Goal: Communication & Community: Answer question/provide support

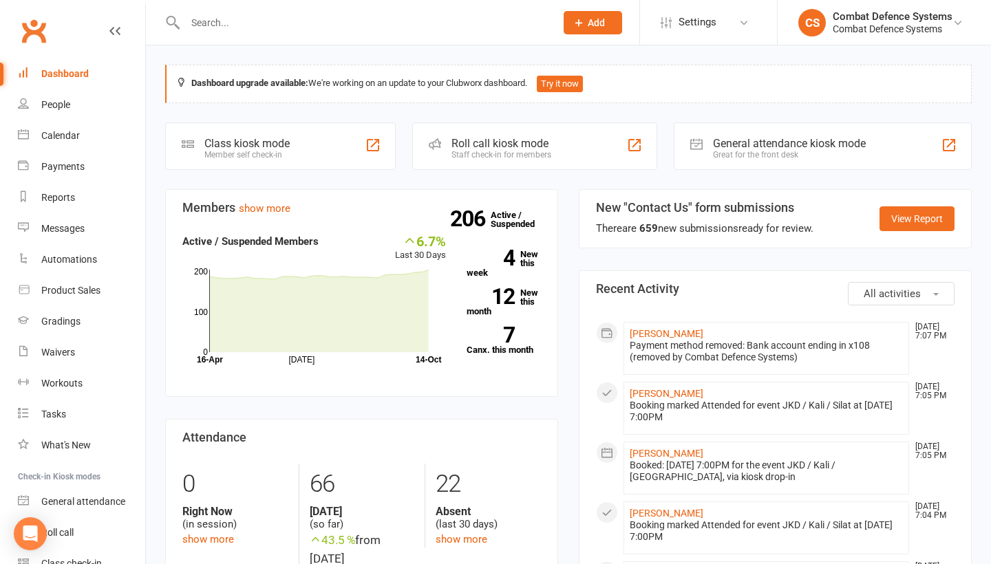
click at [224, 24] on input "text" at bounding box center [363, 22] width 365 height 19
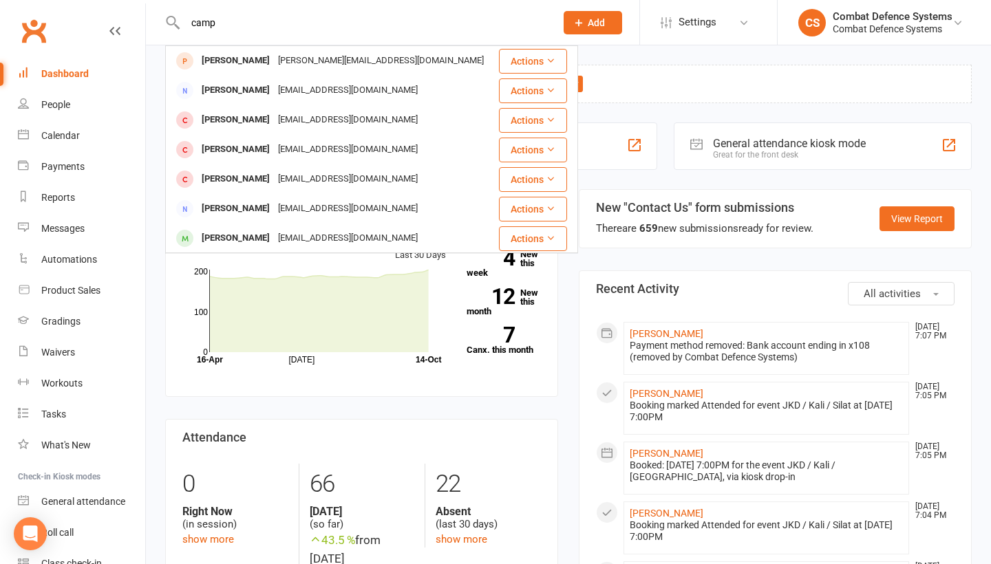
type input "camp"
drag, startPoint x: 231, startPoint y: 45, endPoint x: 240, endPoint y: 147, distance: 102.3
click at [240, 148] on div "[PERSON_NAME]" at bounding box center [236, 150] width 76 height 20
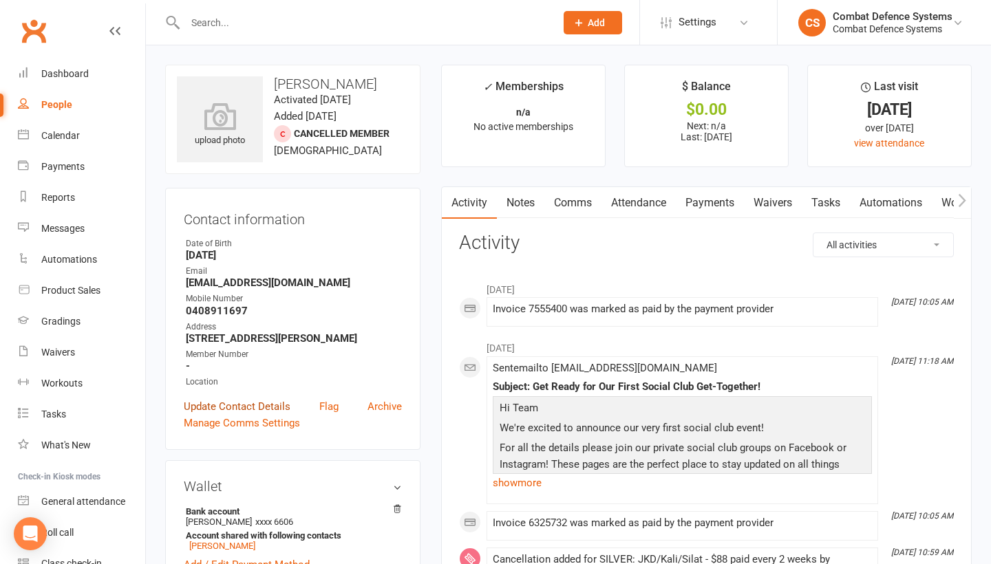
click at [233, 404] on link "Update Contact Details" at bounding box center [237, 407] width 107 height 17
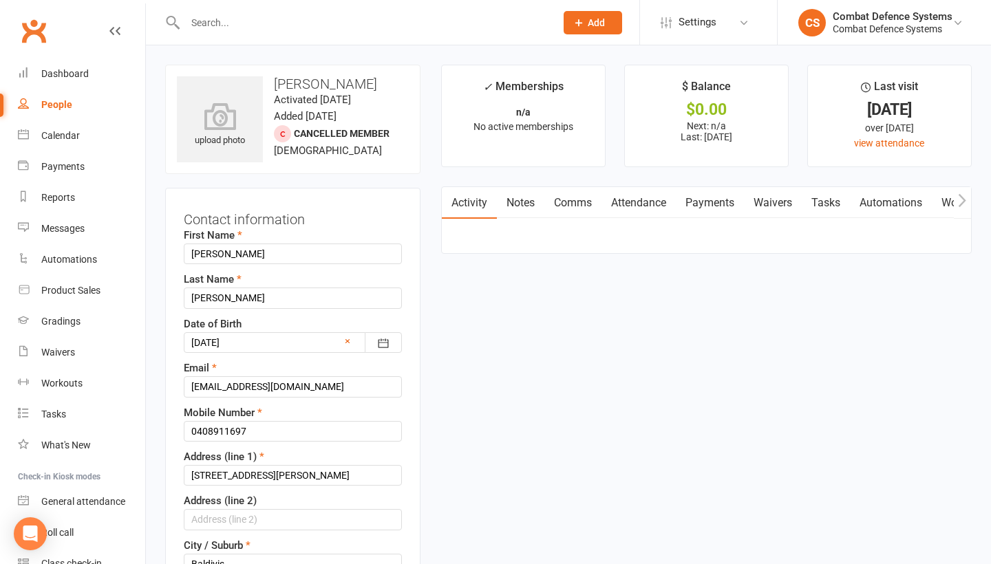
scroll to position [65, 0]
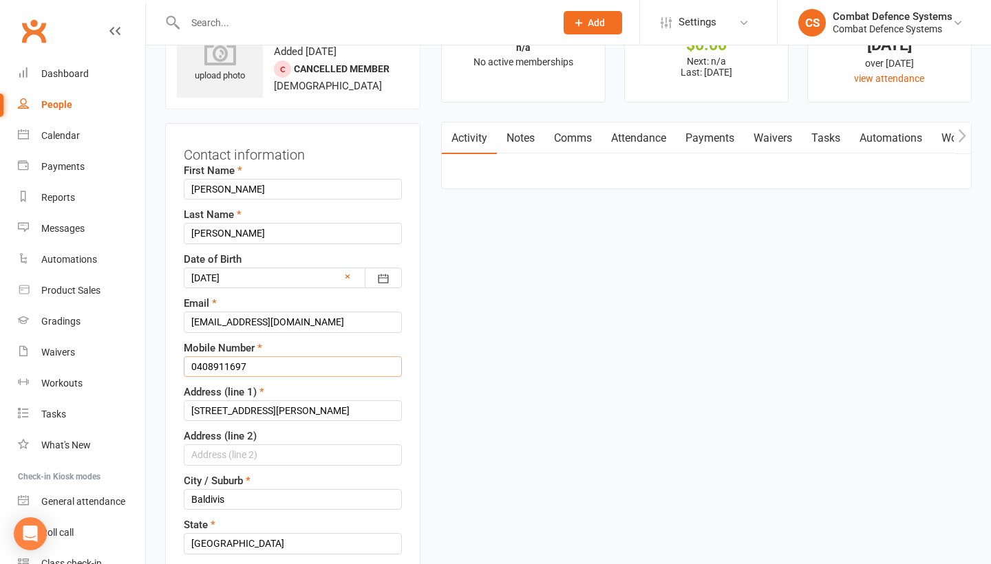
drag, startPoint x: 257, startPoint y: 371, endPoint x: 168, endPoint y: 367, distance: 89.6
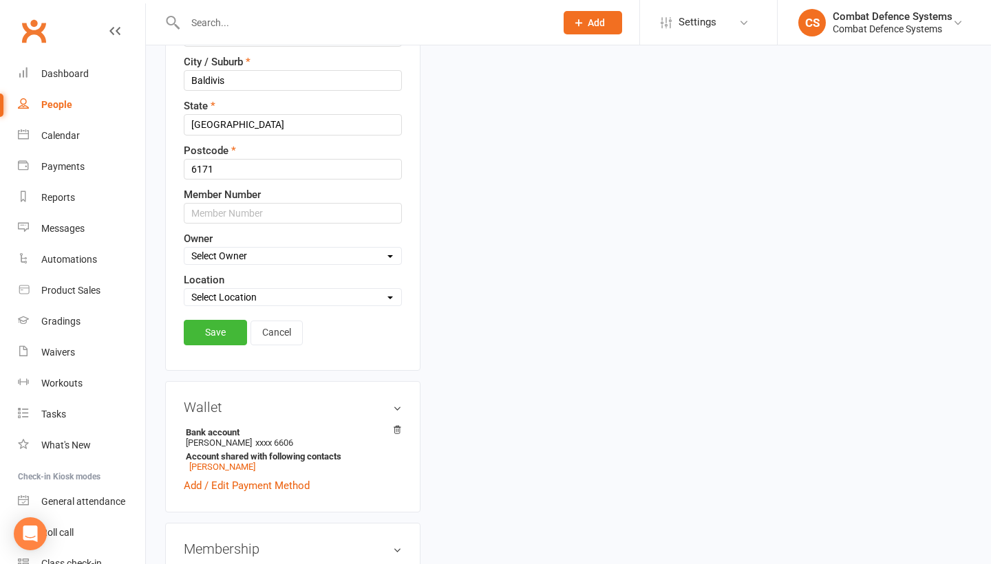
scroll to position [487, 0]
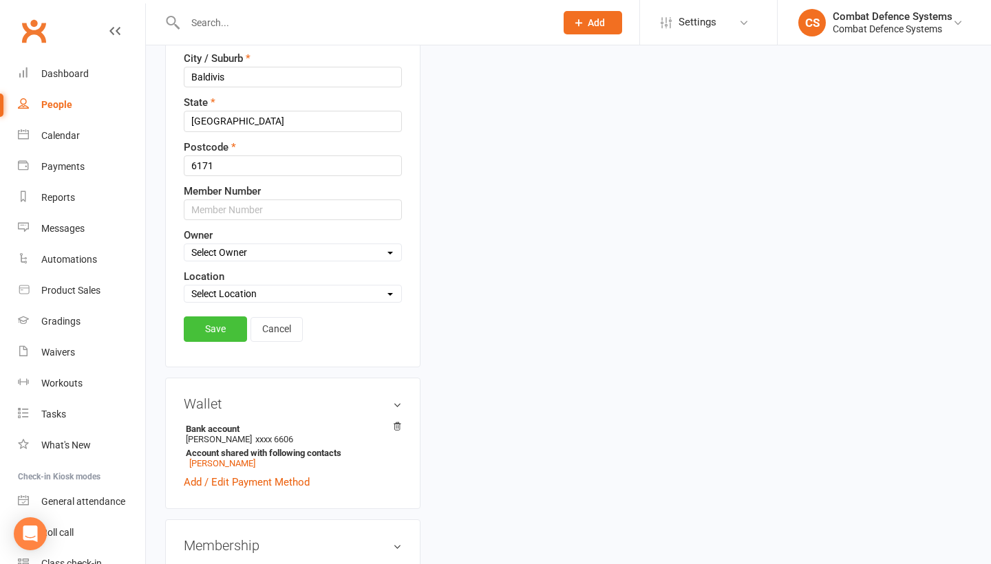
type input "0440 123 927"
click at [231, 337] on link "Save" at bounding box center [215, 329] width 63 height 25
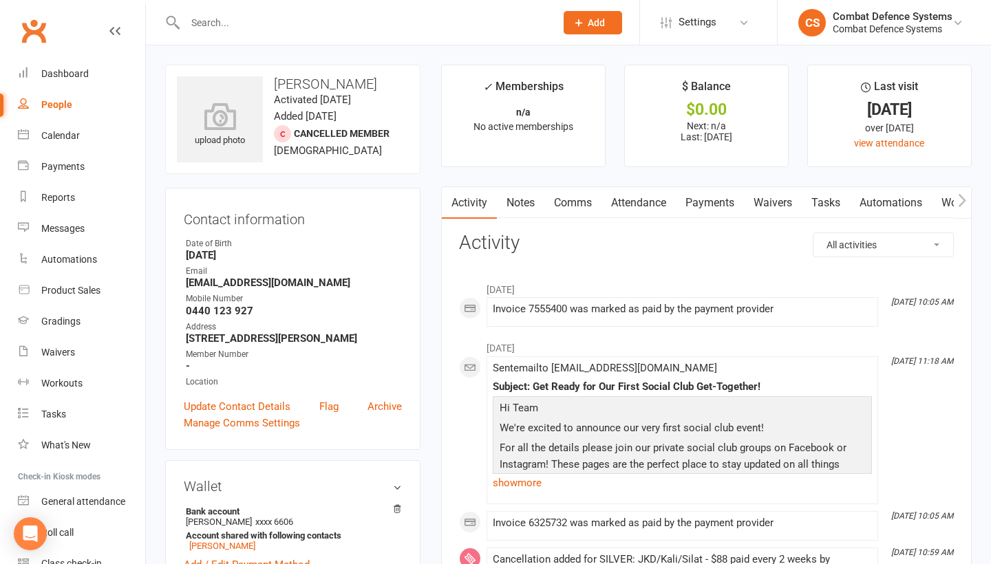
scroll to position [0, 0]
click at [579, 200] on link "Comms" at bounding box center [572, 203] width 57 height 32
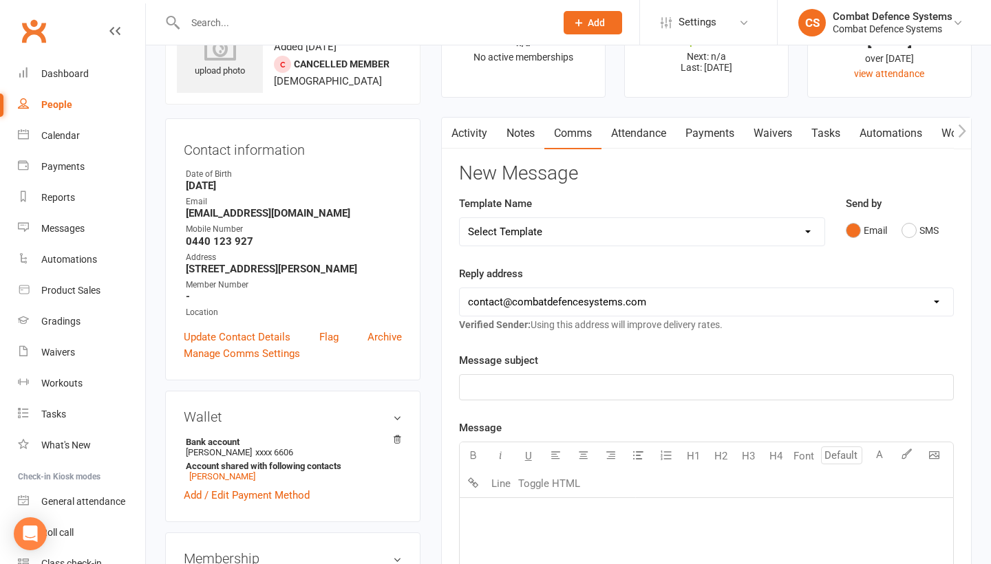
scroll to position [89, 0]
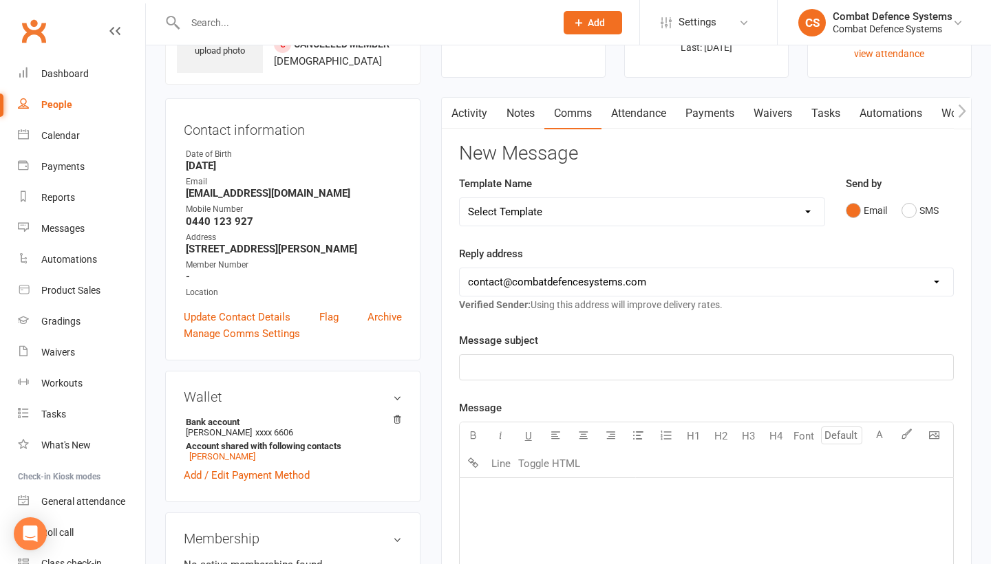
click at [509, 361] on p "﻿" at bounding box center [706, 367] width 477 height 17
click at [513, 500] on p "﻿" at bounding box center [706, 495] width 477 height 17
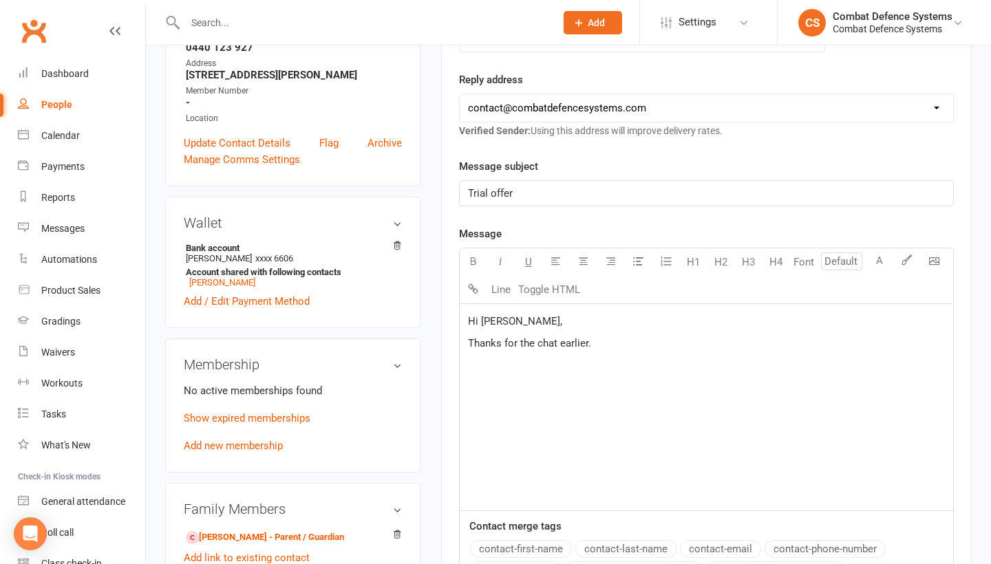
scroll to position [264, 0]
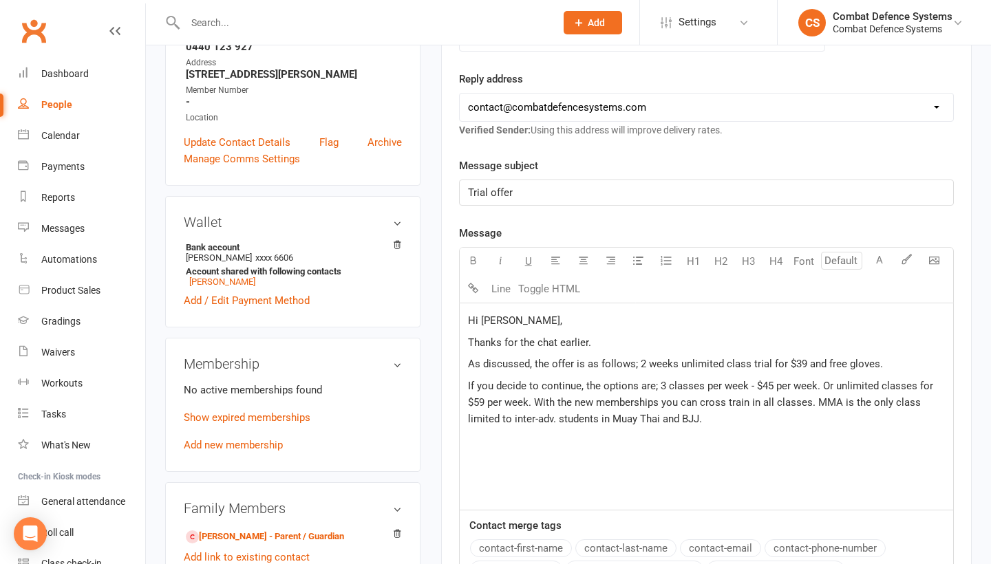
click at [562, 430] on div "Hi [PERSON_NAME], Thanks for the chat earlier. As discussed, the offer is as fo…" at bounding box center [706, 407] width 493 height 206
drag, startPoint x: 499, startPoint y: 417, endPoint x: 467, endPoint y: 416, distance: 31.7
click at [468, 416] on span "If you decide to continue, the options are; 3 classes per week - $45 per week. …" at bounding box center [702, 402] width 468 height 45
click at [518, 416] on span "If you decide to continue, the options are; 3 classes per week - $45 per week. …" at bounding box center [702, 402] width 468 height 45
click at [746, 417] on p "If you decide to continue, the options are; 3 classes per week - $45 per week. …" at bounding box center [706, 403] width 477 height 50
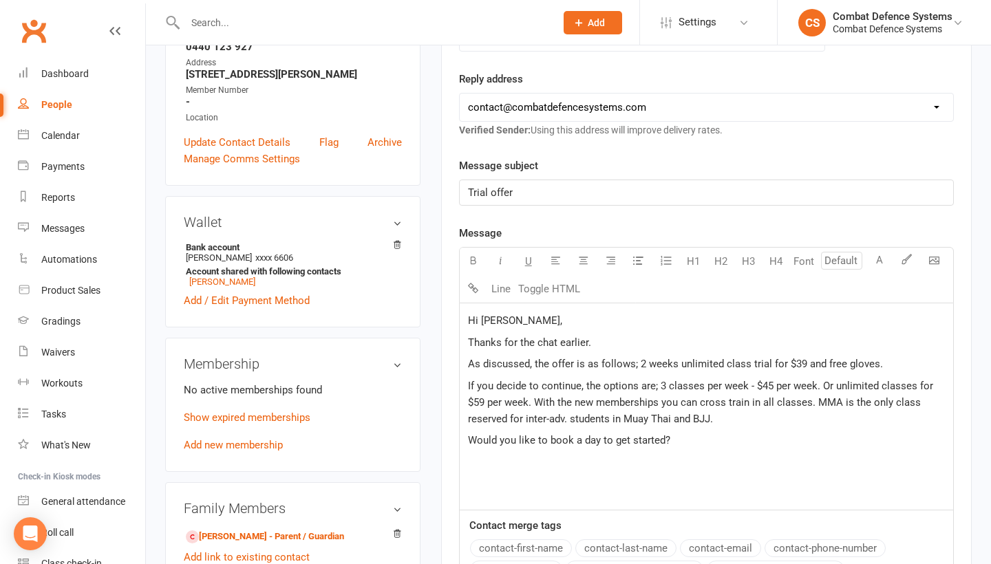
click at [580, 439] on span "Would you like to book a day to get started?" at bounding box center [569, 440] width 202 height 12
click at [607, 440] on span "Would you like to book in a day to get started?" at bounding box center [574, 440] width 213 height 12
click at [699, 433] on p "Would you like to book in a date to get started?" at bounding box center [706, 440] width 477 height 17
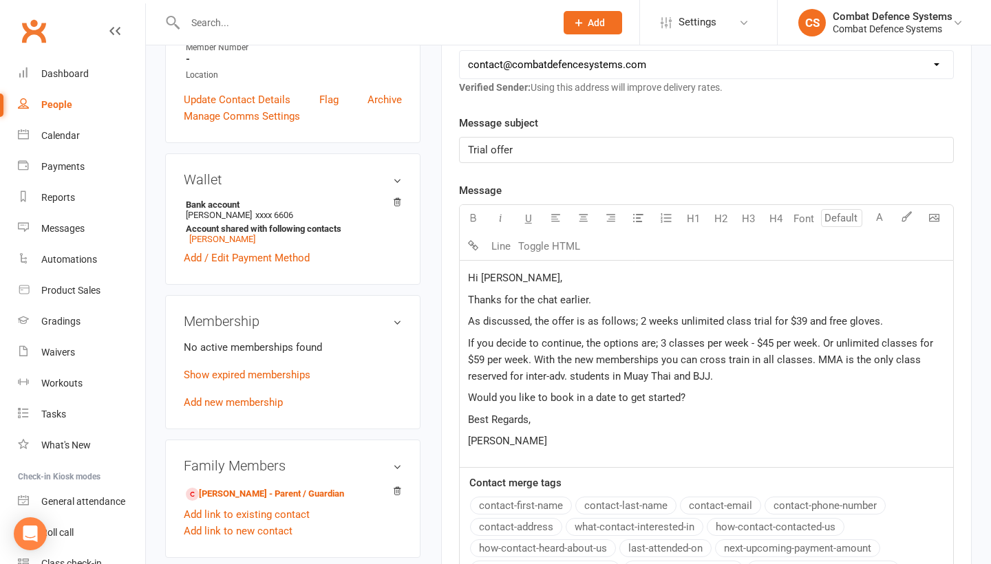
scroll to position [310, 0]
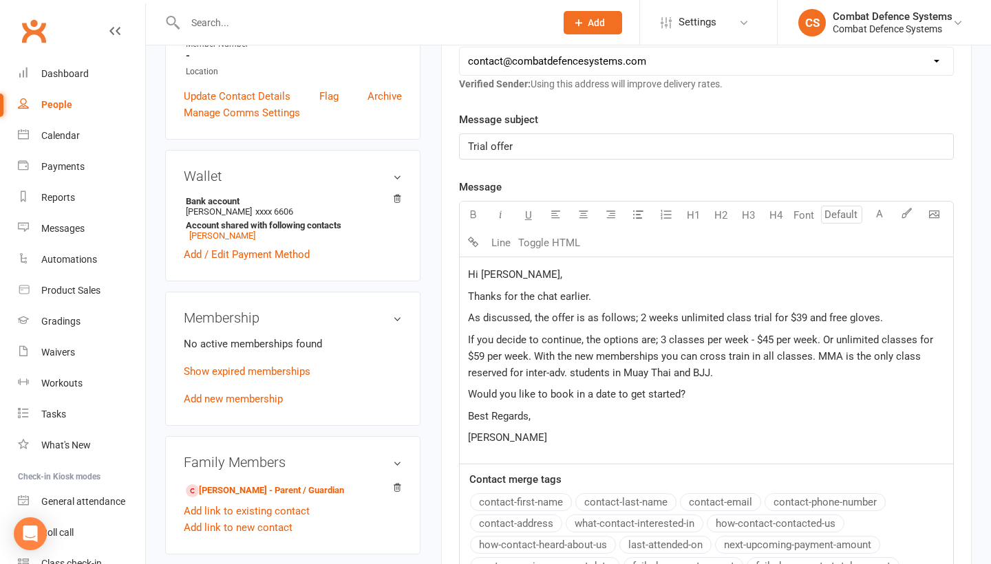
click at [699, 396] on p "Would you like to book in a date to get started?" at bounding box center [706, 394] width 477 height 17
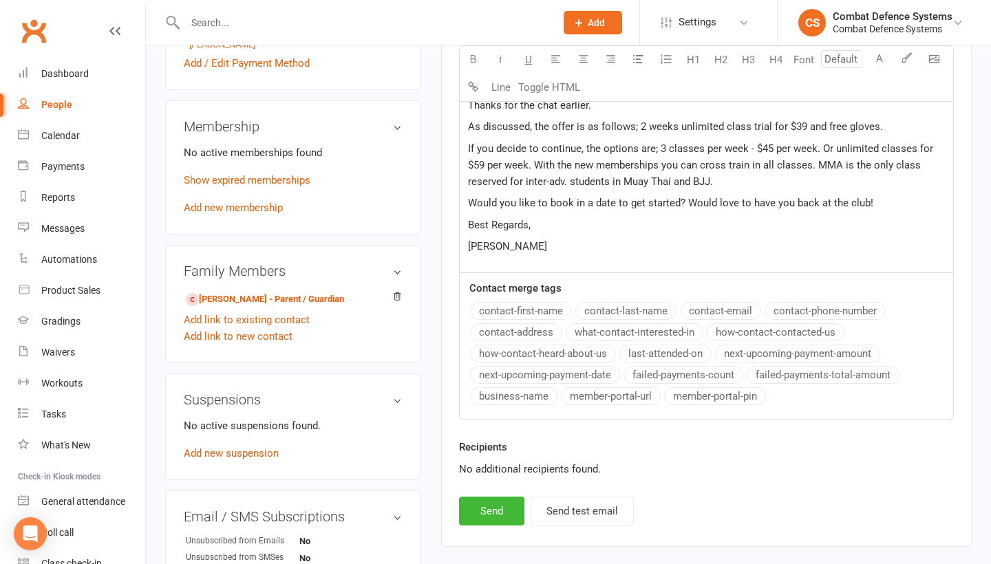
scroll to position [623, 0]
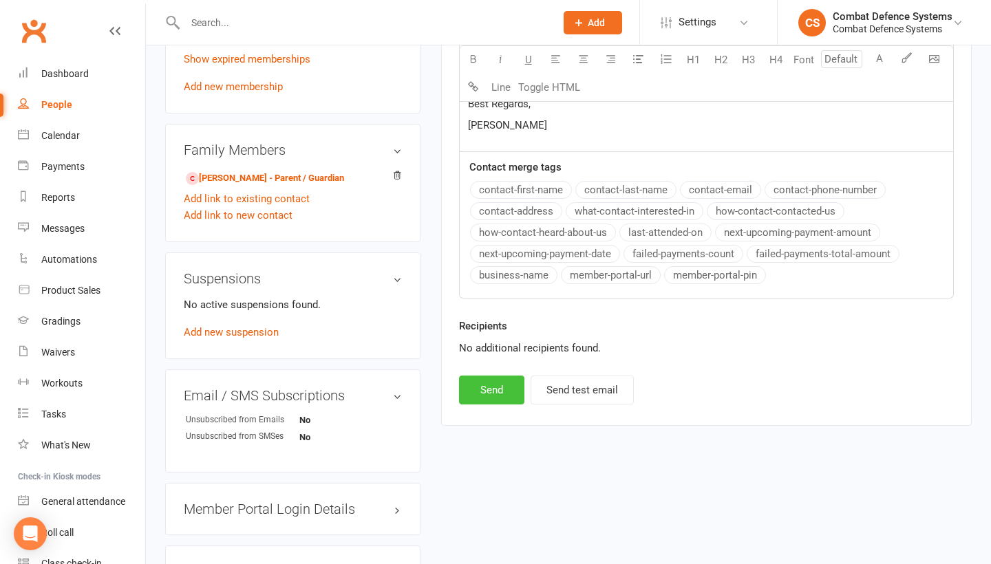
click at [503, 387] on button "Send" at bounding box center [491, 390] width 65 height 29
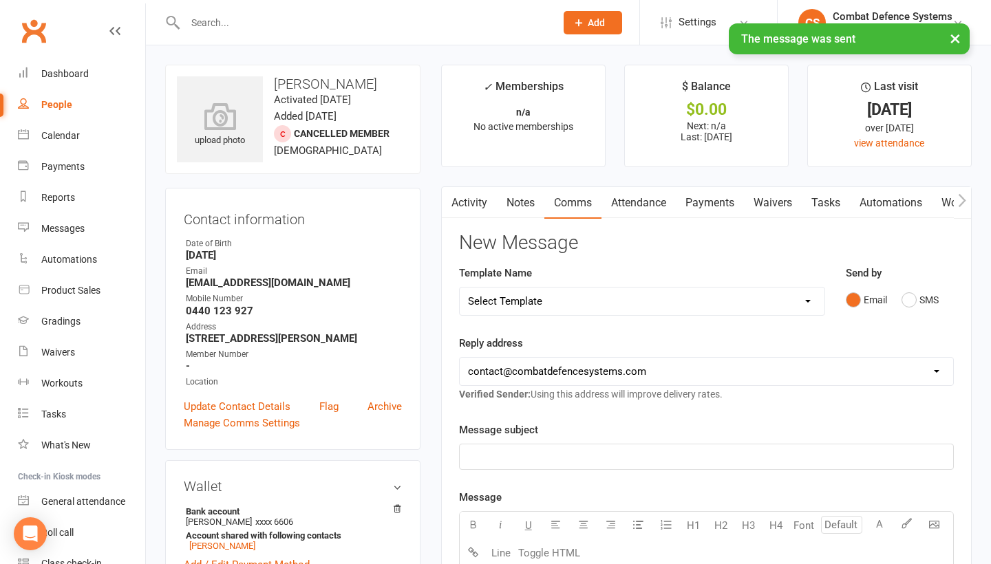
scroll to position [0, 0]
click at [957, 38] on button "×" at bounding box center [955, 38] width 25 height 30
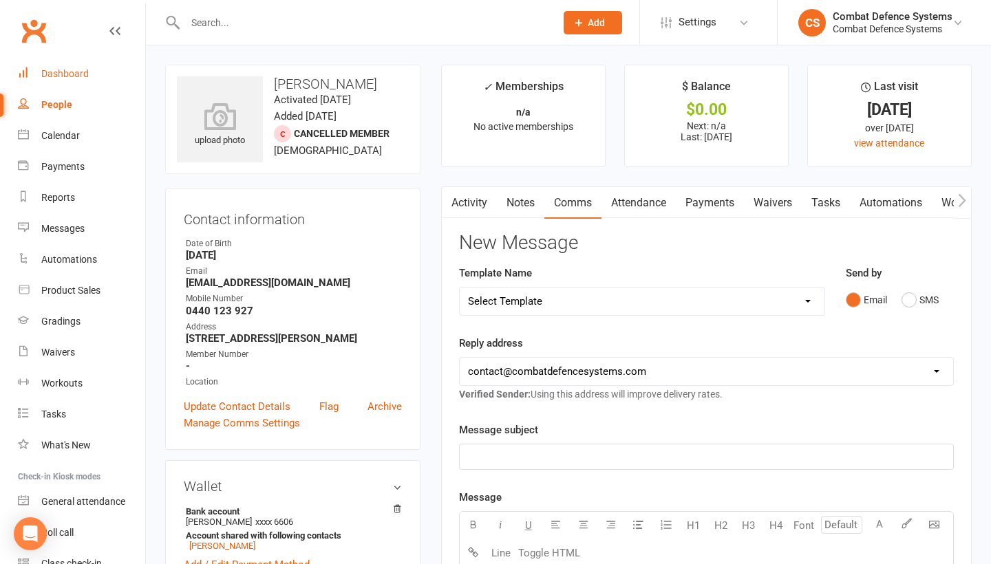
click at [71, 77] on div "Dashboard" at bounding box center [64, 73] width 47 height 11
